Goal: Communication & Community: Answer question/provide support

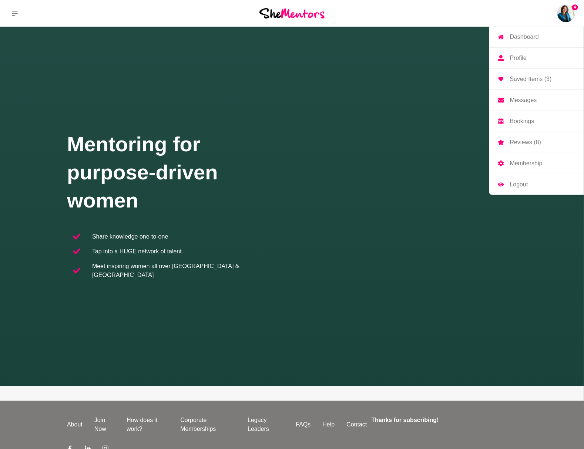
click at [527, 101] on p "Messages" at bounding box center [523, 100] width 27 height 6
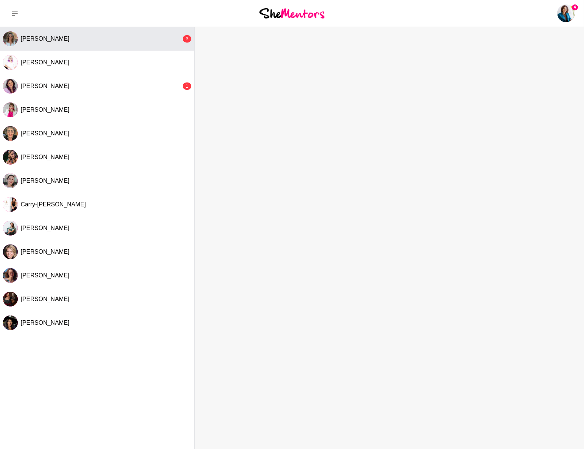
click at [117, 40] on div "[PERSON_NAME]" at bounding box center [101, 38] width 161 height 7
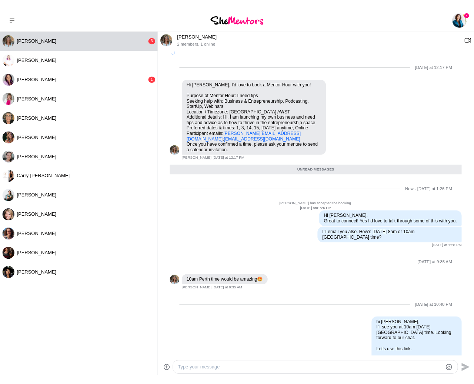
scroll to position [131, 0]
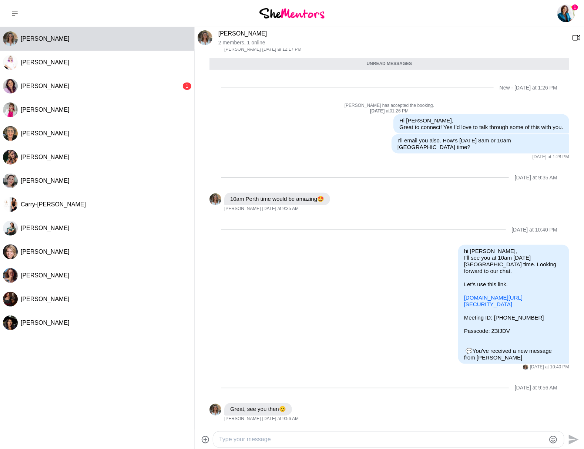
click at [349, 403] on div "[DATE] at 9:56 AM" at bounding box center [390, 389] width 360 height 30
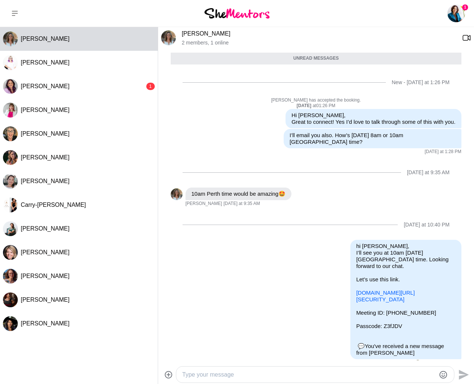
scroll to position [197, 0]
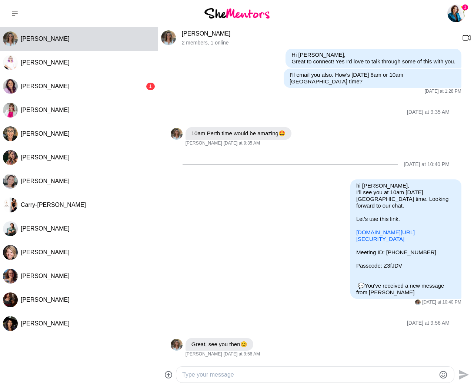
click at [306, 372] on textarea "Type your message" at bounding box center [308, 374] width 253 height 9
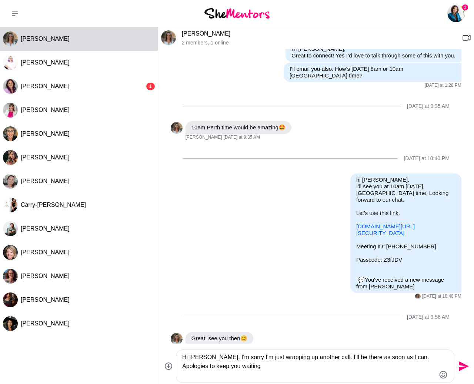
type textarea "Hi [PERSON_NAME], I'm sorry I'm just wrapping up another call. I'll be there as…"
click at [463, 366] on icon "Send" at bounding box center [463, 366] width 12 height 12
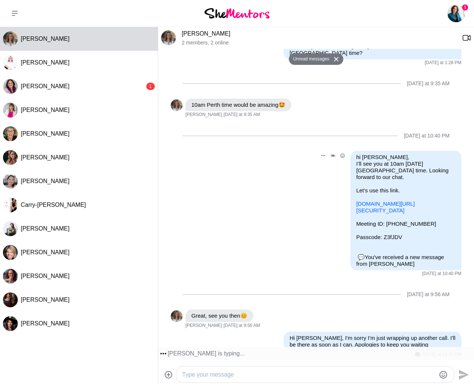
click at [254, 270] on div "Reply Pin Mark as unread Edit Message Delete Zoom Join our Cloud HD Video Meeti…" at bounding box center [316, 214] width 291 height 126
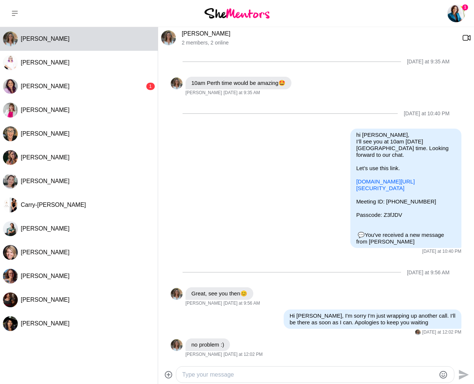
scroll to position [230, 0]
click at [198, 32] on link "[PERSON_NAME]" at bounding box center [206, 33] width 49 height 6
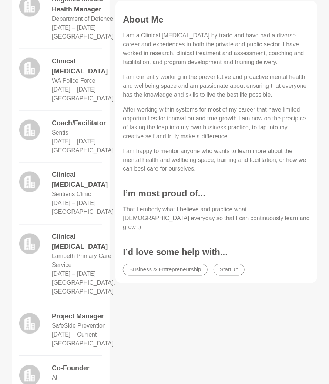
scroll to position [336, 0]
